Goal: Task Accomplishment & Management: Manage account settings

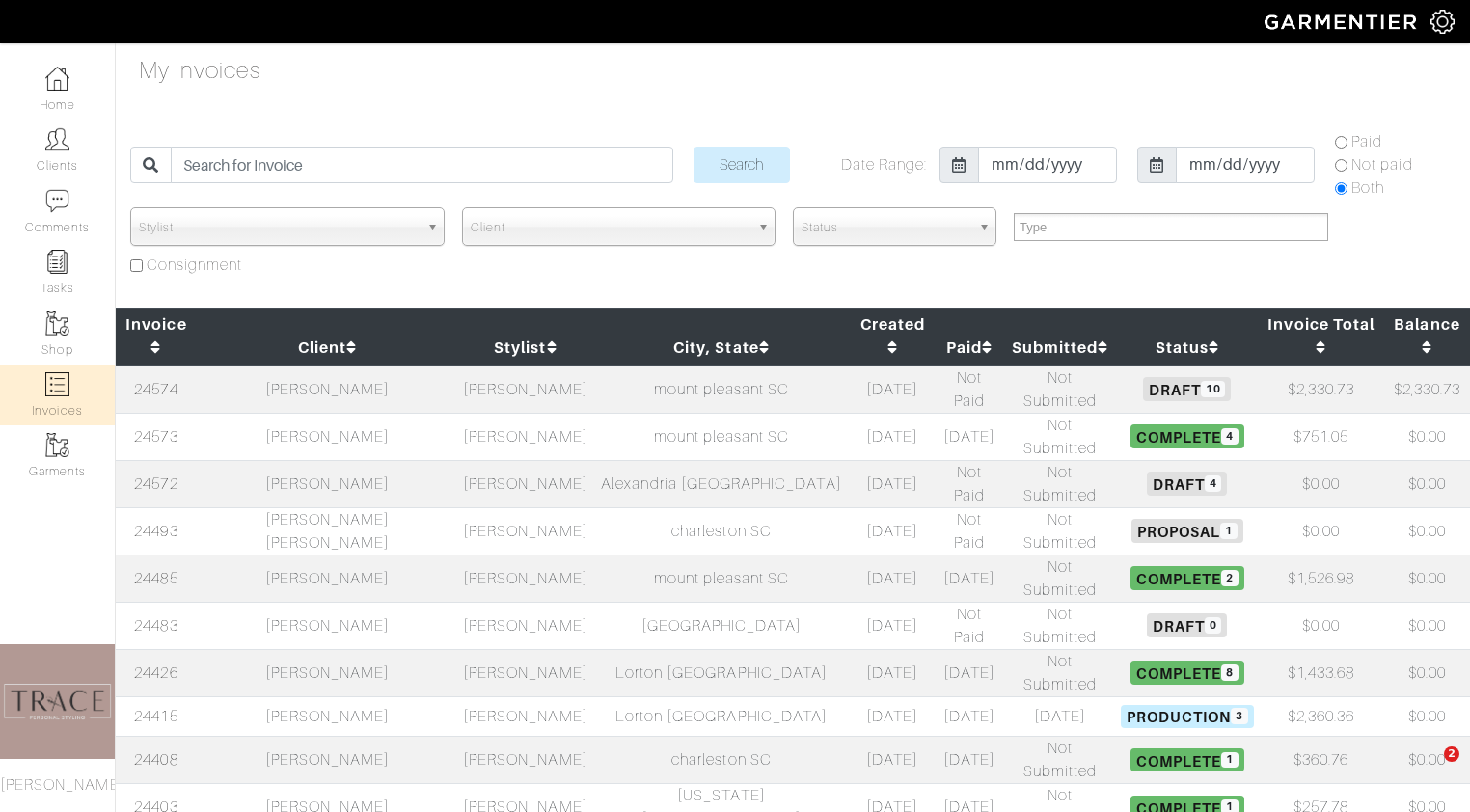
select select
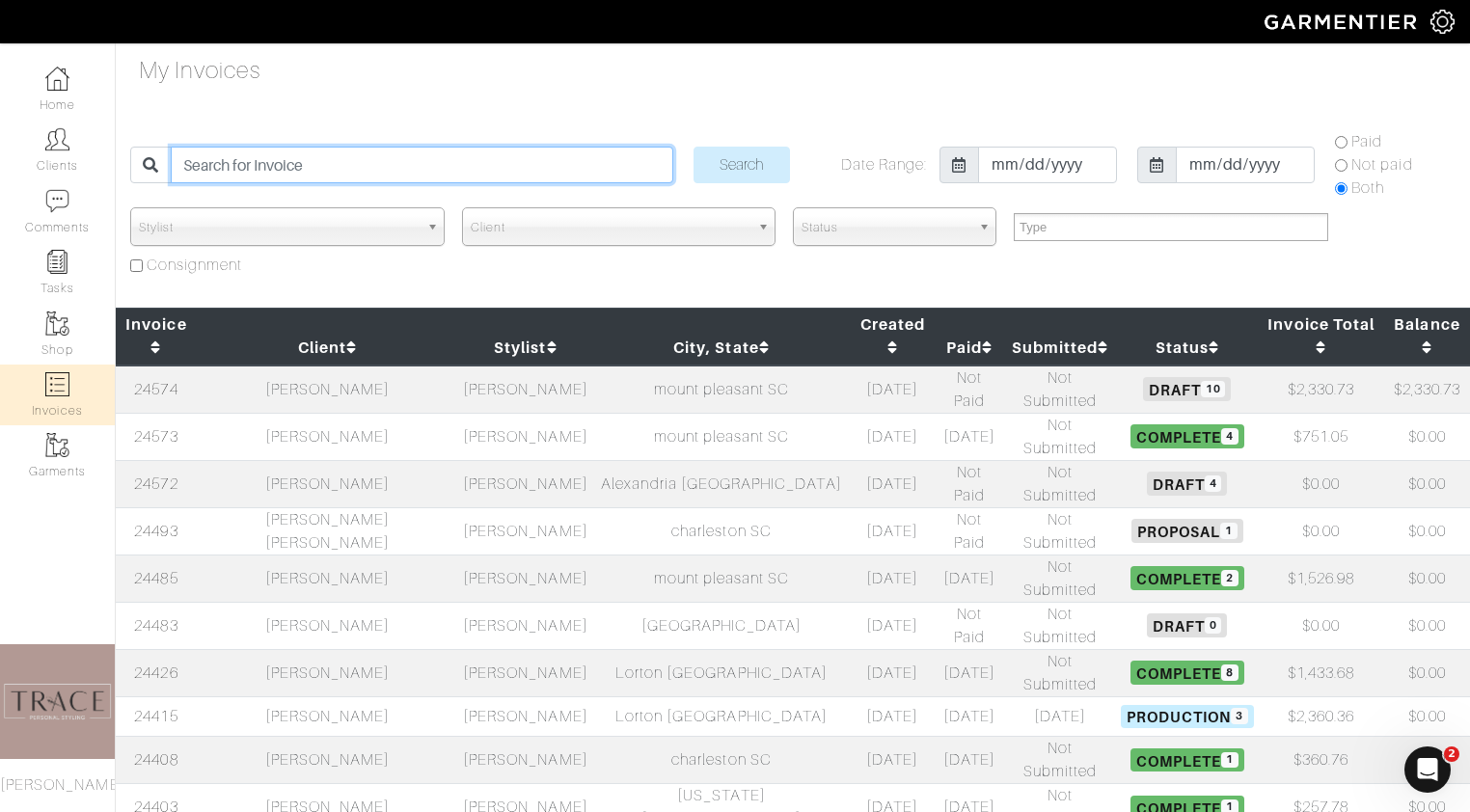
click at [328, 157] on input "search" at bounding box center [422, 165] width 502 height 37
type input "neal"
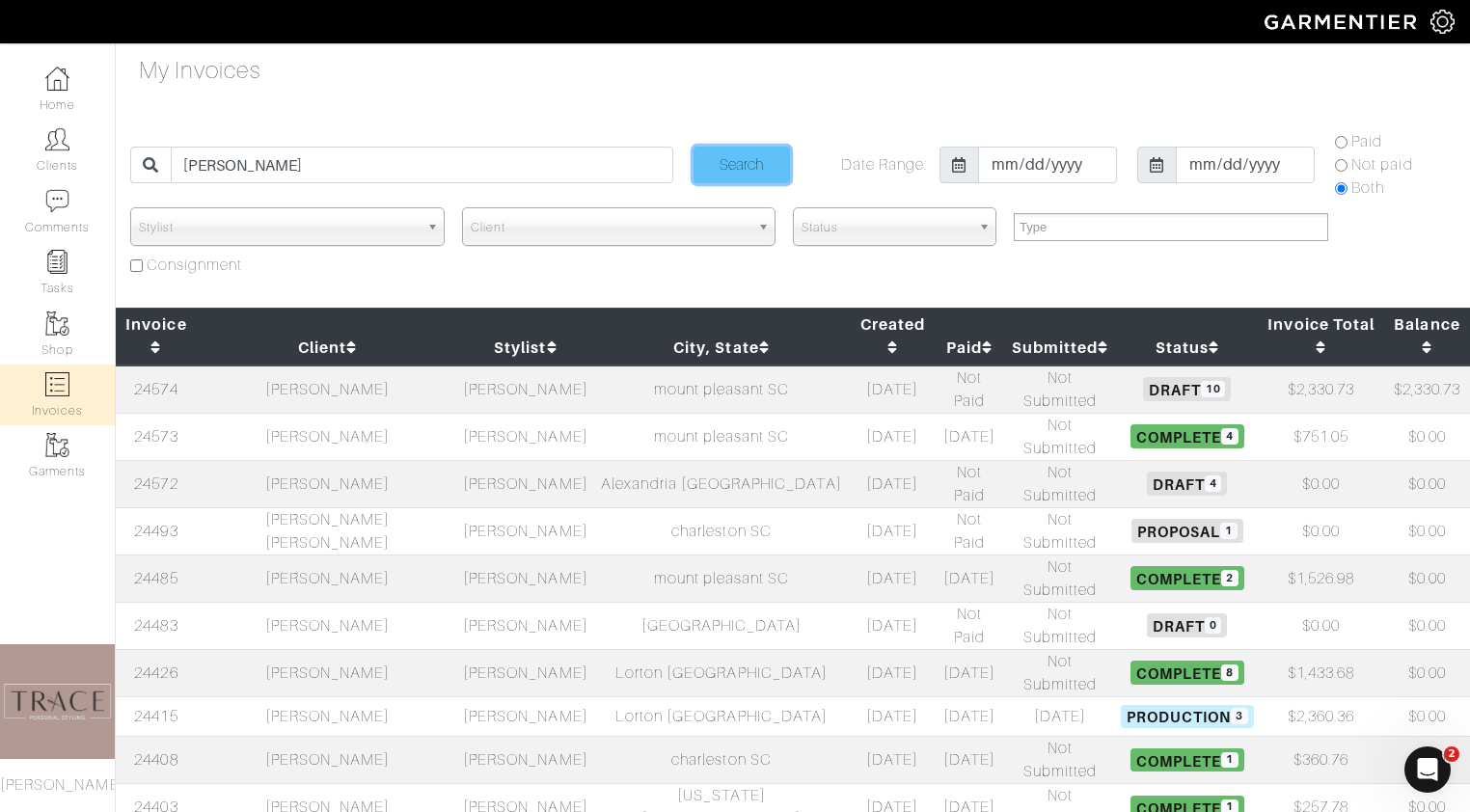
click at [761, 162] on input "Search" at bounding box center [742, 165] width 97 height 37
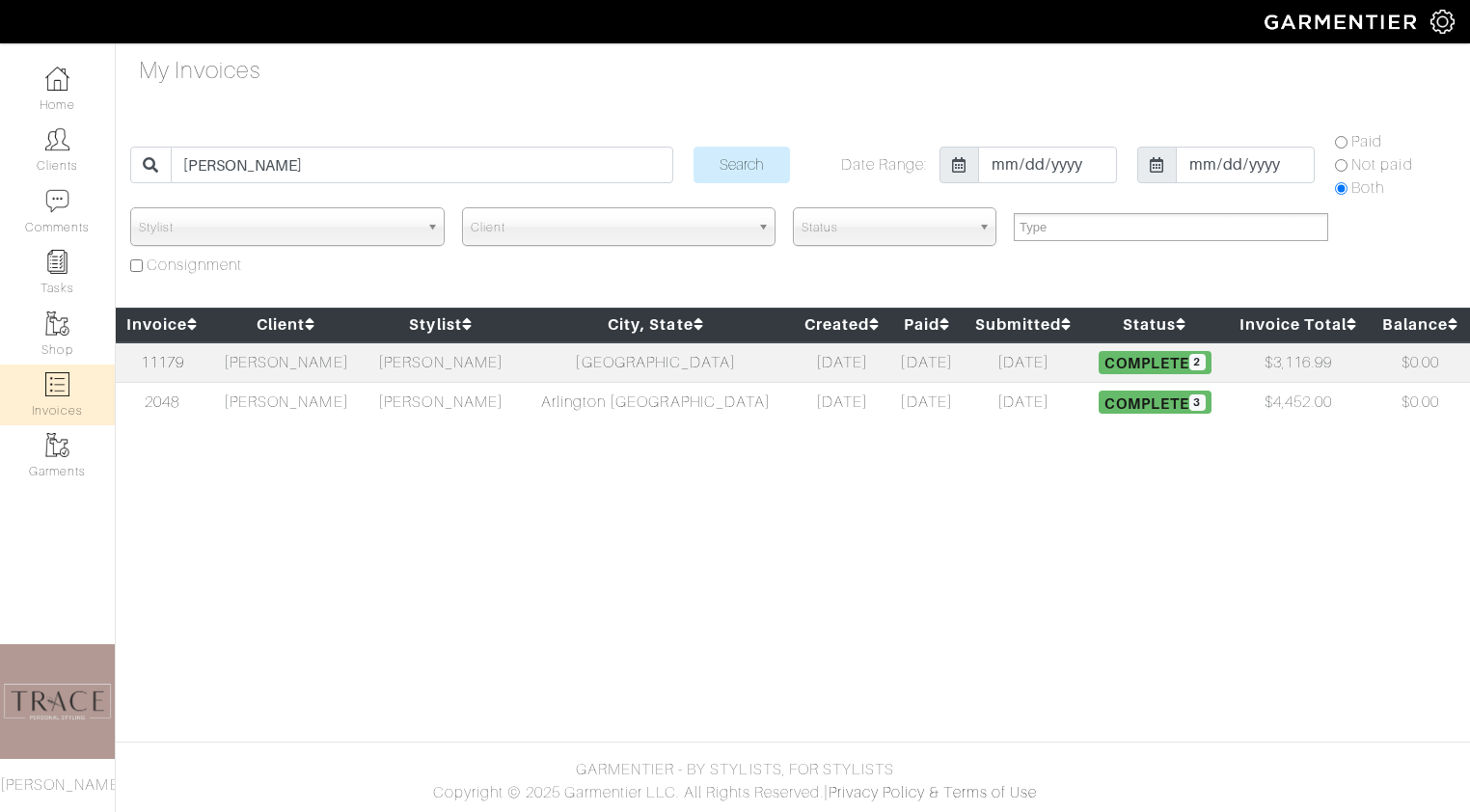
select select
click at [327, 363] on td "[PERSON_NAME]" at bounding box center [286, 362] width 154 height 40
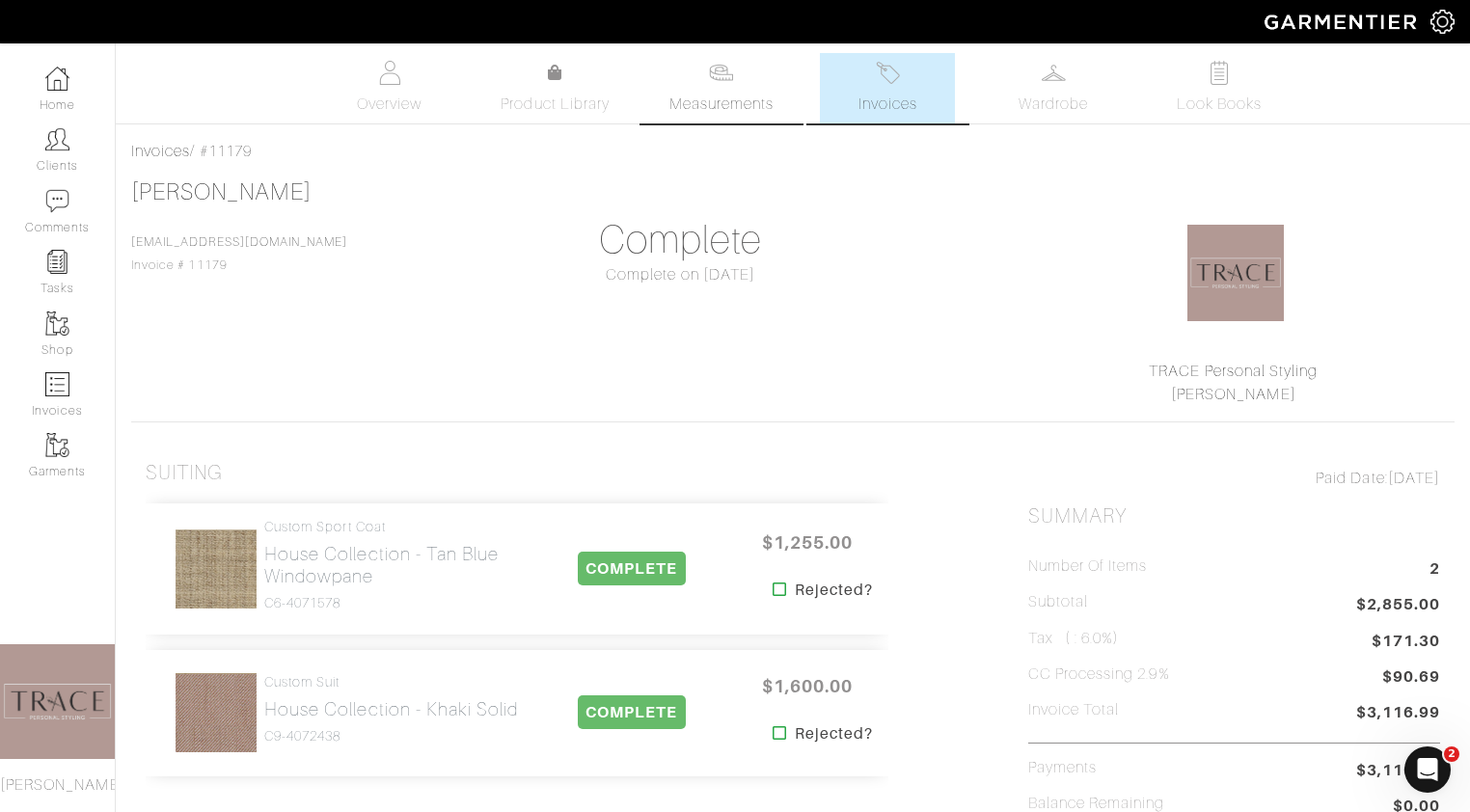
click at [735, 91] on link "Measurements" at bounding box center [723, 88] width 136 height 70
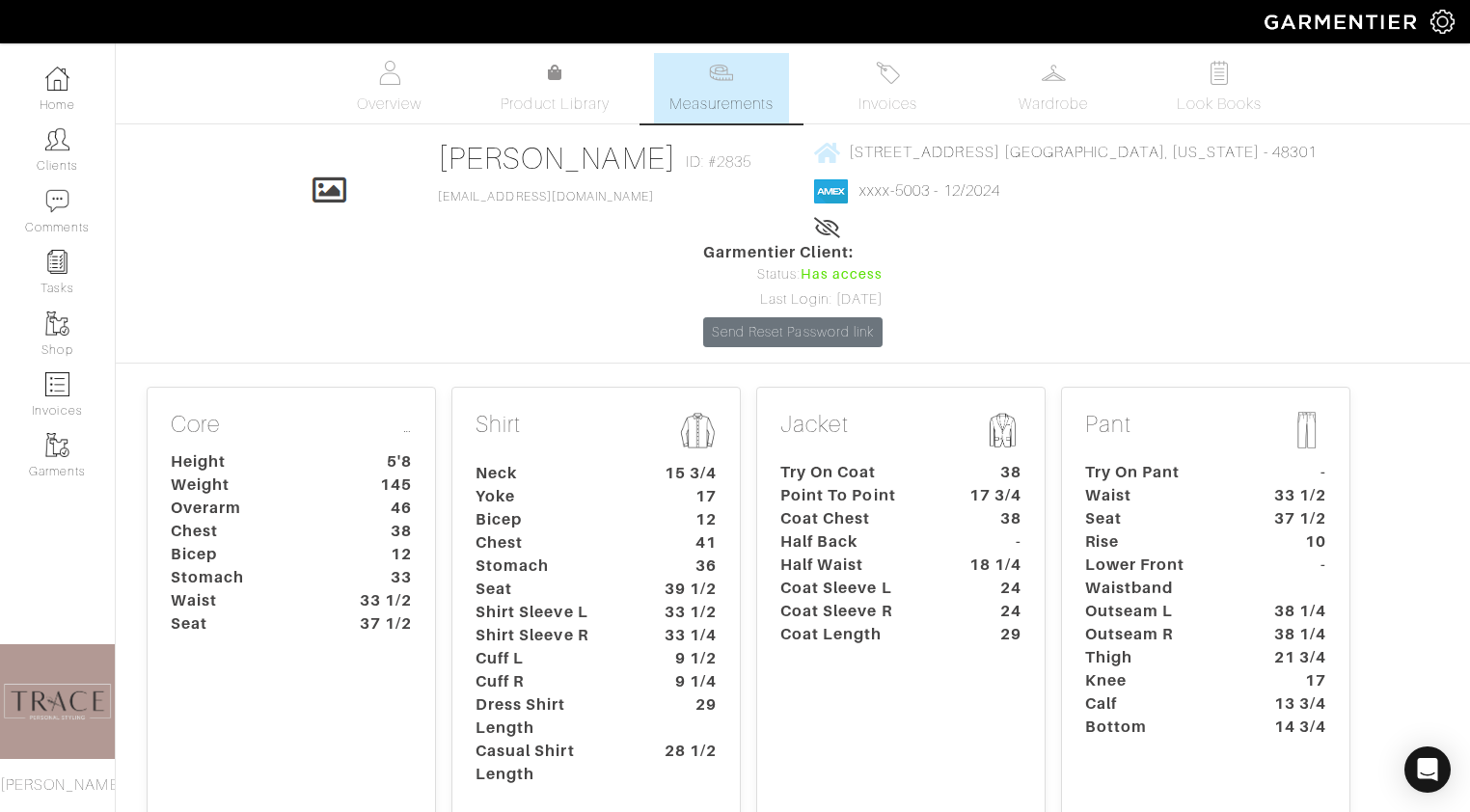
click at [829, 484] on dt "Point To Point" at bounding box center [856, 495] width 181 height 23
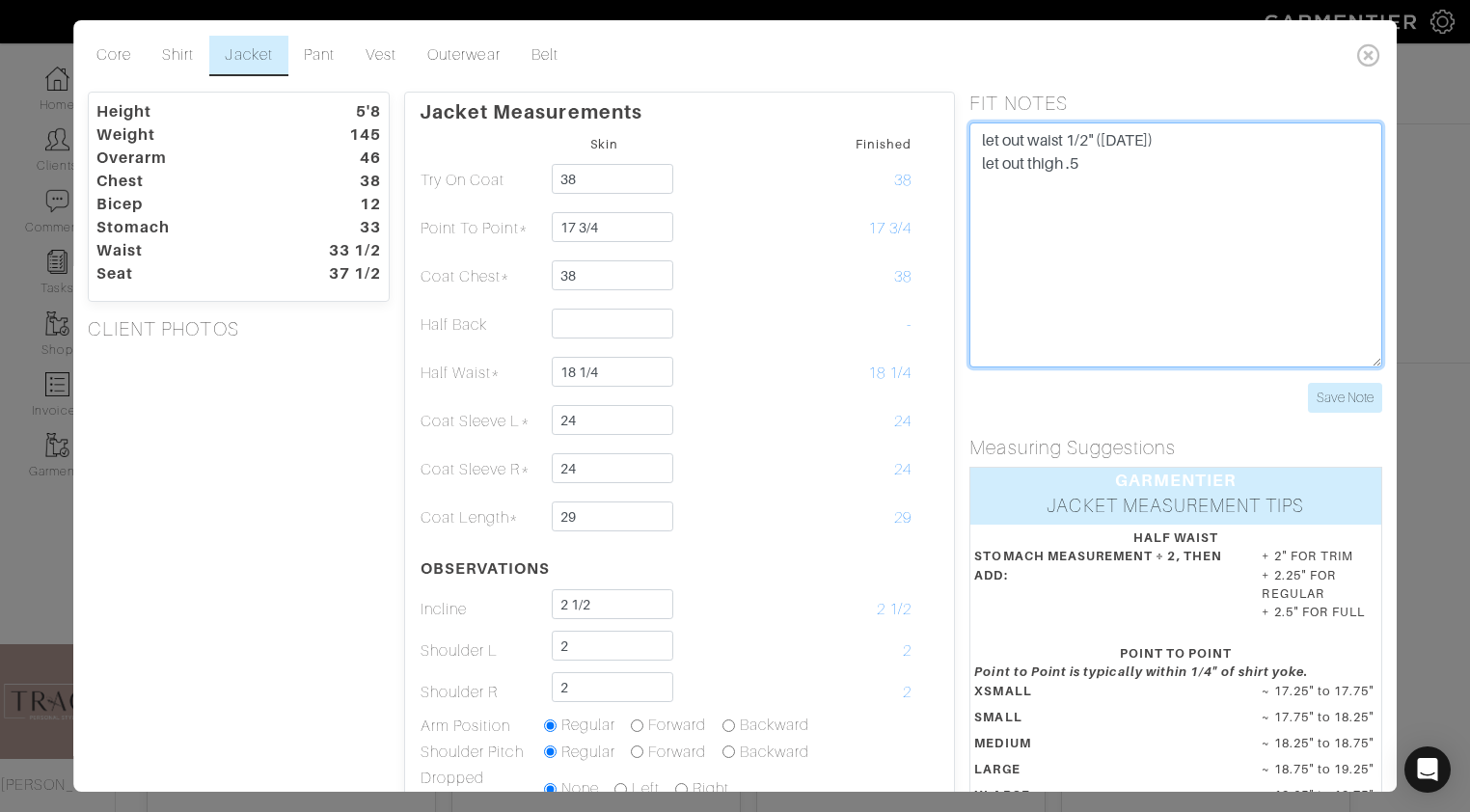
click at [1010, 206] on textarea "let out waist 1/2" ([DATE]) let out thigh .5" at bounding box center [1176, 245] width 412 height 245
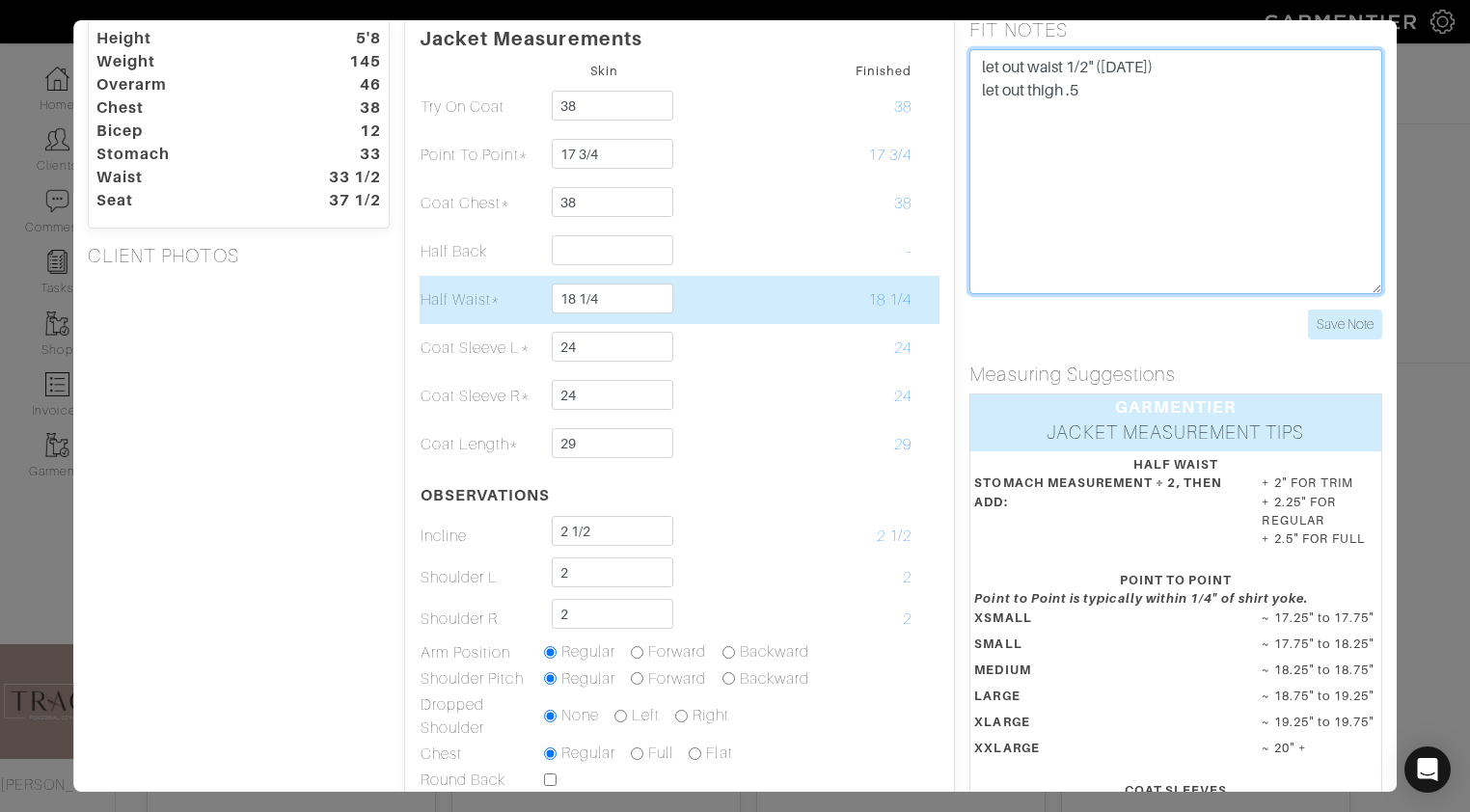
scroll to position [76, 0]
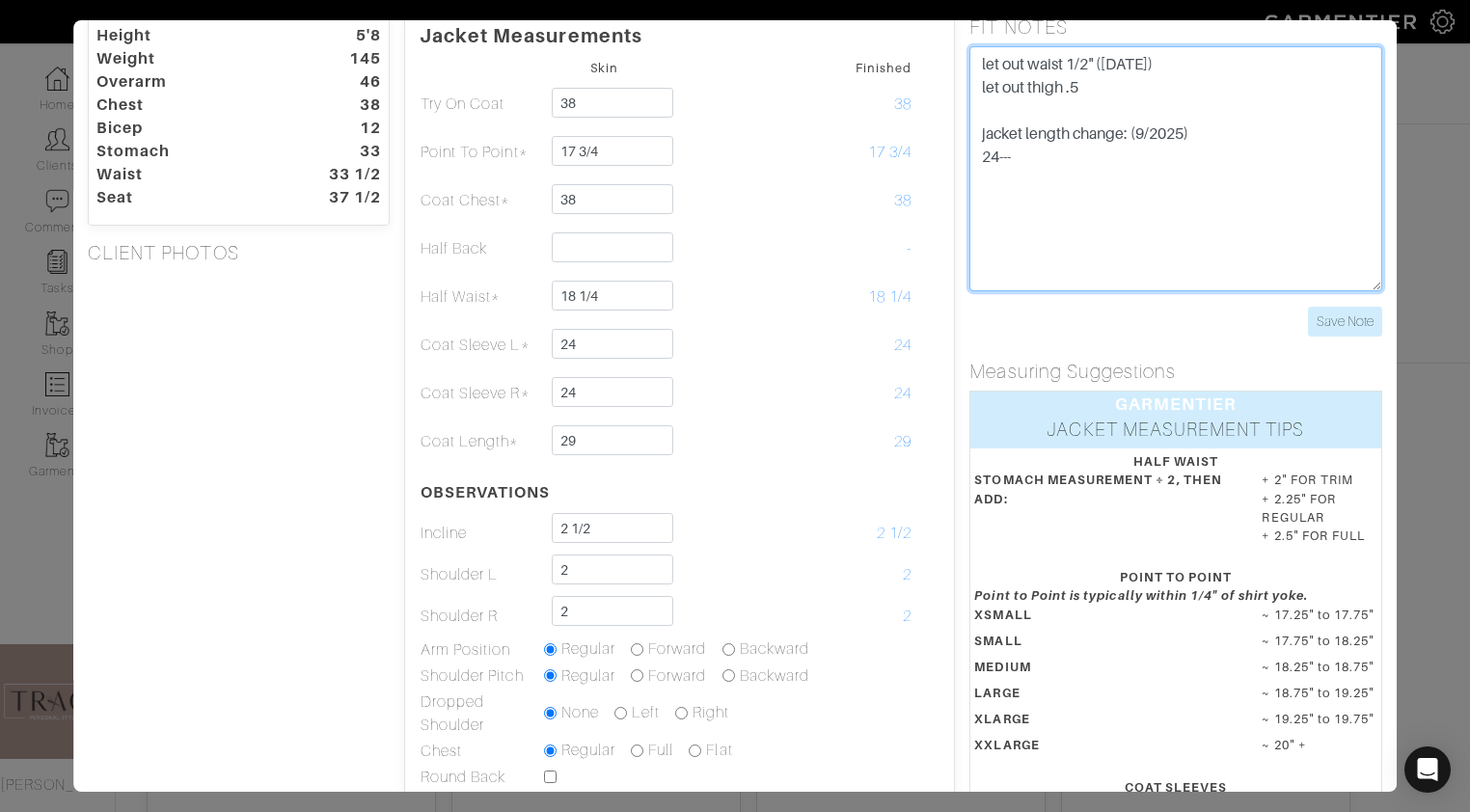
type textarea "let out waist 1/2" ([DATE]) let out thigh .5 jacket length change: (9/2025) 24-…"
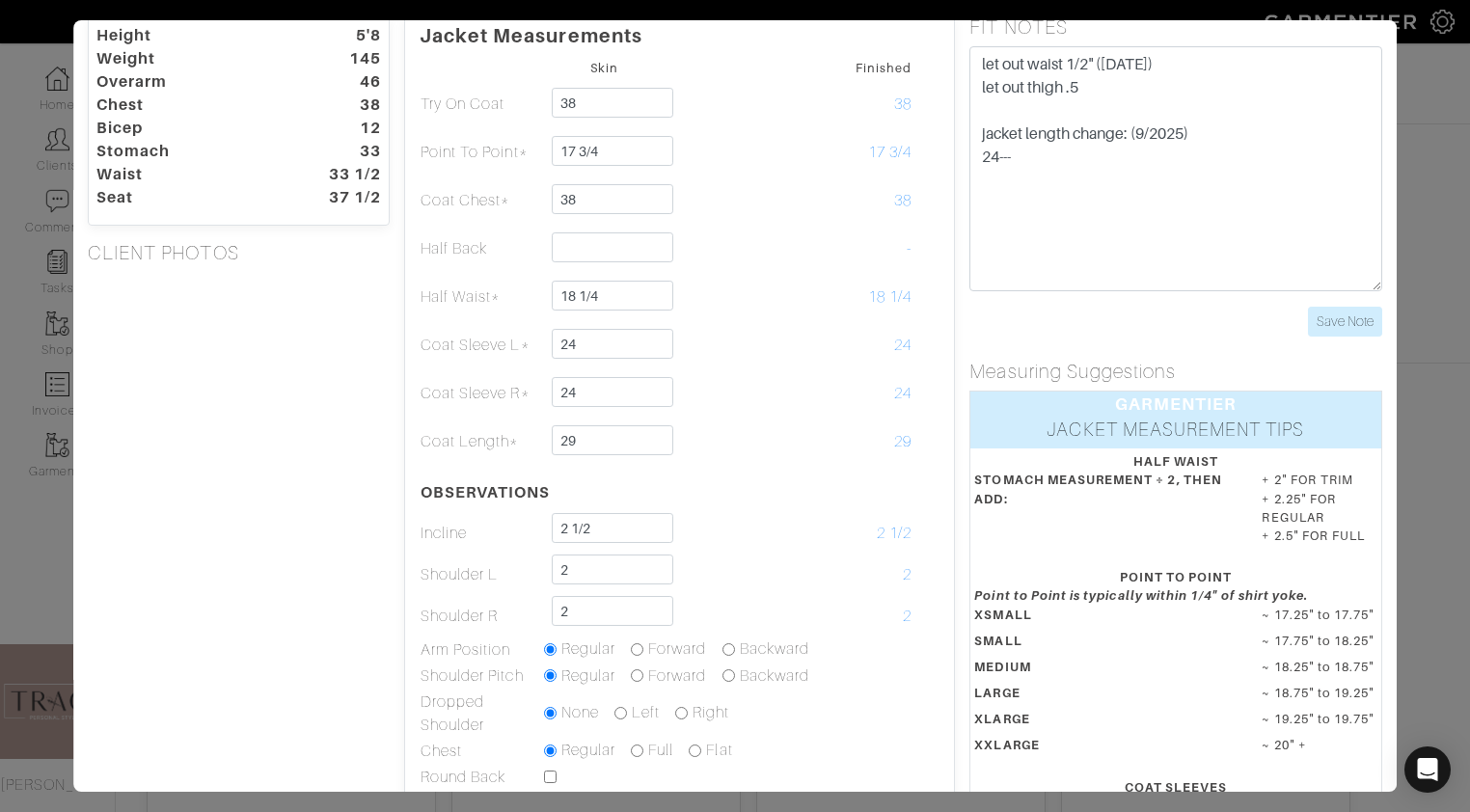
click at [30, 599] on div "Core Shirt Jacket Pant Vest Outerwear Belt Height 5'8 Weight 145 Overarm 46 Che…" at bounding box center [735, 406] width 1470 height 812
